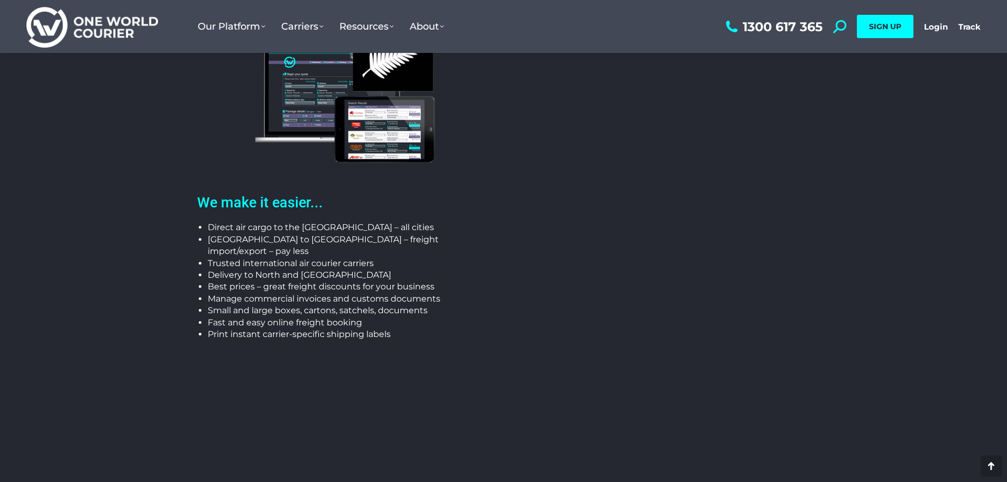
scroll to position [212, 0]
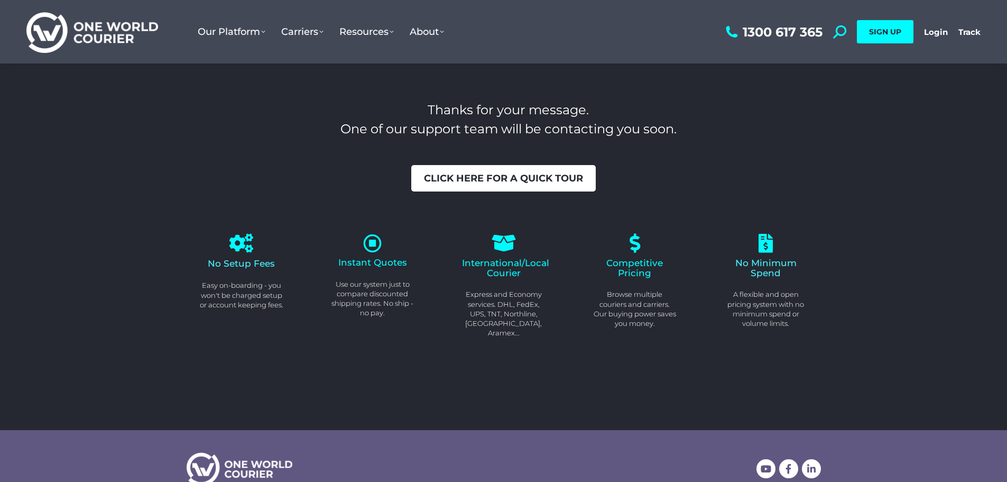
click at [499, 171] on link "Click here for a quick tour" at bounding box center [503, 178] width 185 height 26
